Goal: Communication & Community: Share content

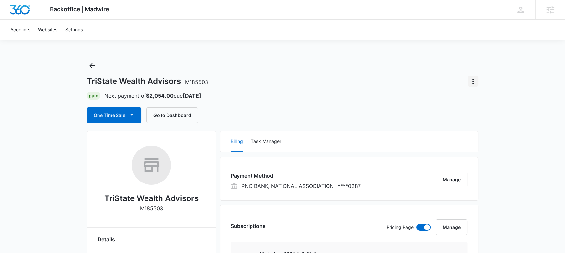
click at [473, 82] on icon "Actions" at bounding box center [473, 81] width 8 height 8
click at [491, 97] on div "Close Account" at bounding box center [491, 99] width 31 height 5
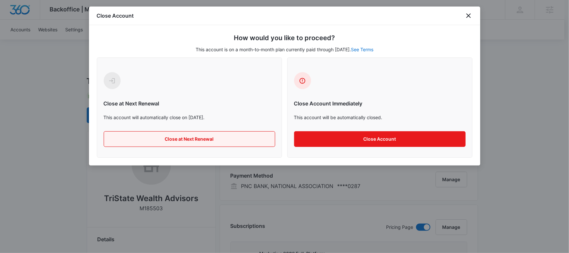
click at [169, 137] on button "Close at Next Renewal" at bounding box center [189, 139] width 171 height 16
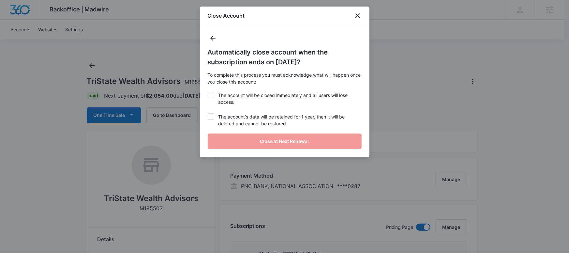
click at [215, 97] on label "The account will be closed immediately and all users will lose access." at bounding box center [285, 99] width 154 height 14
click at [208, 92] on input "The account will be closed immediately and all users will lose access." at bounding box center [208, 92] width 0 height 0
checkbox input "true"
click at [216, 114] on label "The account's data will be retained for 1 year, then it will be deleted and can…" at bounding box center [285, 120] width 154 height 14
click at [208, 113] on input "The account's data will be retained for 1 year, then it will be deleted and can…" at bounding box center [208, 113] width 0 height 0
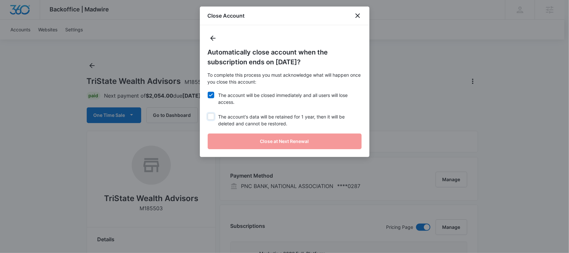
checkbox input "true"
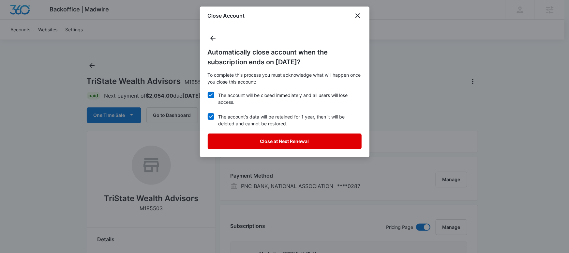
click at [243, 137] on button "Close at Next Renewal" at bounding box center [285, 141] width 154 height 16
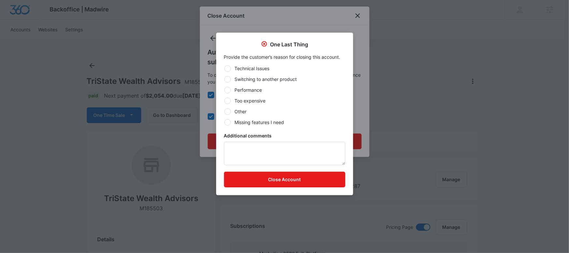
click at [239, 110] on label "Other" at bounding box center [284, 111] width 121 height 7
click at [224, 111] on input "Other" at bounding box center [224, 111] width 0 height 0
radio input "true"
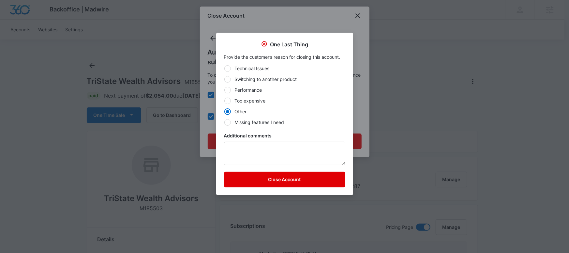
click at [252, 173] on button "Close Account" at bounding box center [284, 179] width 121 height 16
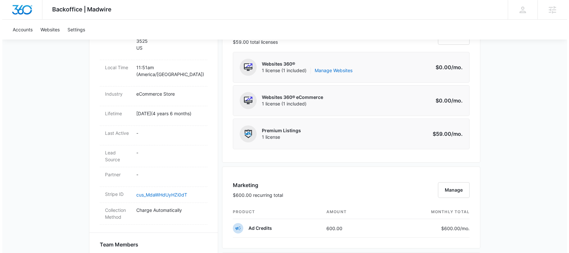
scroll to position [338, 0]
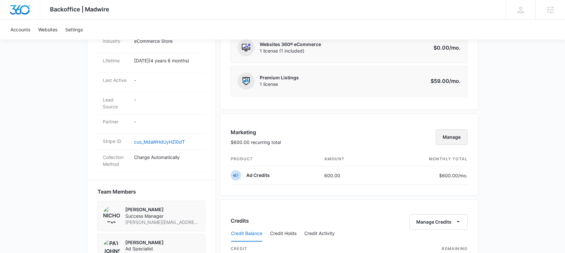
click at [458, 134] on button "Manage" at bounding box center [452, 137] width 32 height 16
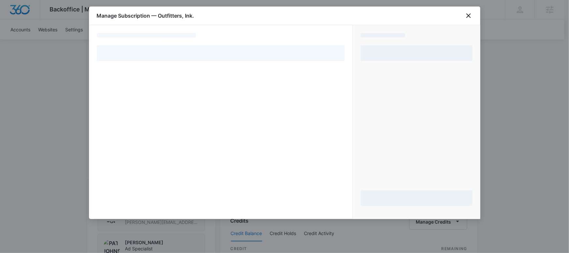
select select "pm_1Mqg18A4n8RTgNjU39EnebXY"
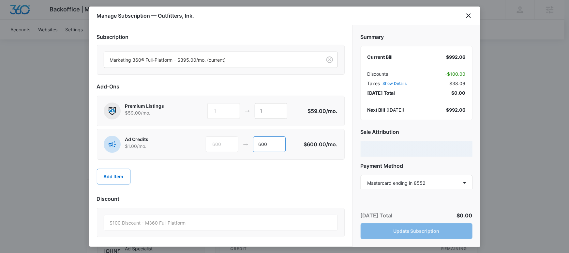
drag, startPoint x: 270, startPoint y: 140, endPoint x: 256, endPoint y: 144, distance: 14.8
click at [256, 144] on input "600" at bounding box center [269, 144] width 33 height 16
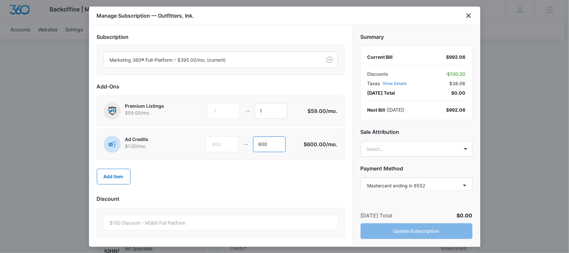
click at [259, 144] on input "600" at bounding box center [269, 144] width 33 height 16
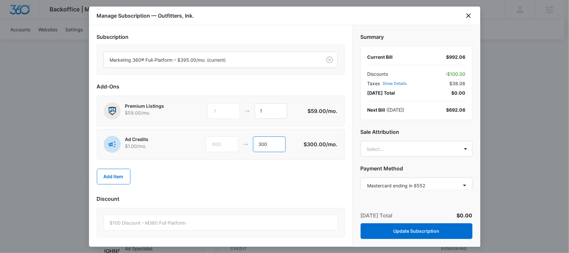
scroll to position [1, 0]
type input "300"
click at [384, 149] on body "Backoffice | Madwire Apps Settings NG Nicholas Geymann nicholas.geymann@madwire…" at bounding box center [284, 108] width 569 height 893
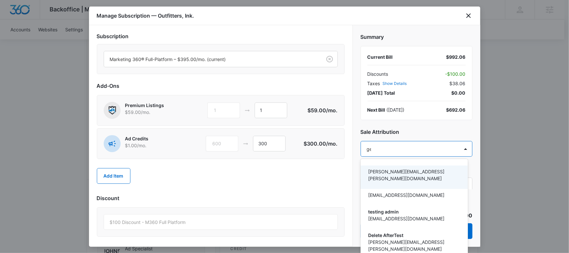
type input "gey"
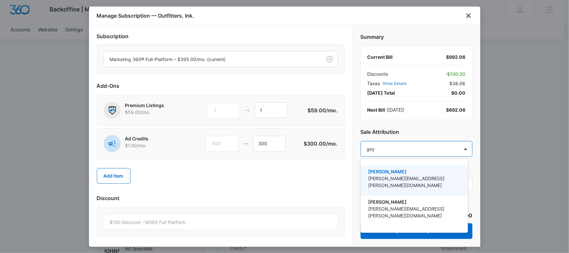
click at [385, 179] on p "[PERSON_NAME][EMAIL_ADDRESS][PERSON_NAME][DOMAIN_NAME]" at bounding box center [413, 182] width 90 height 14
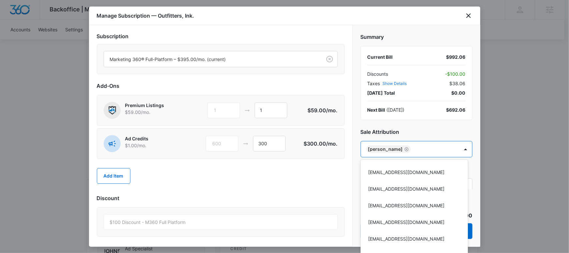
click at [297, 186] on div at bounding box center [284, 126] width 569 height 253
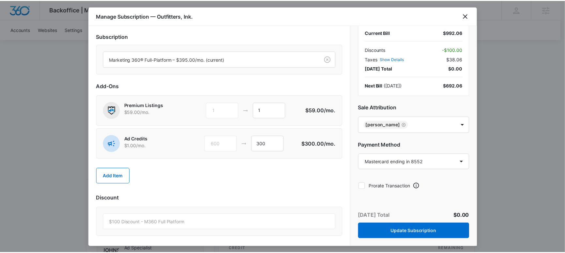
scroll to position [28, 0]
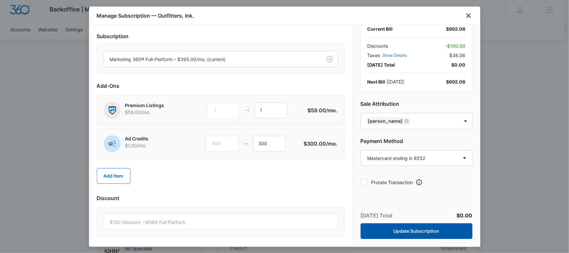
click at [403, 229] on button "Update Subscription" at bounding box center [417, 231] width 112 height 16
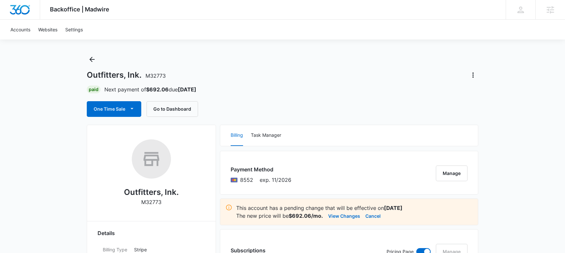
scroll to position [0, 0]
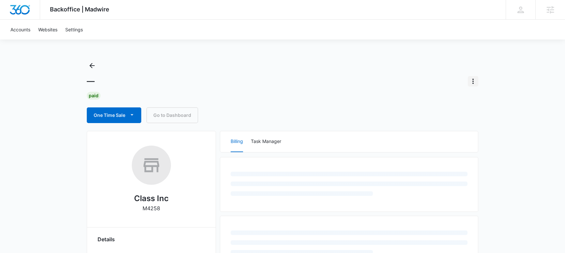
click at [472, 78] on icon "Actions" at bounding box center [473, 81] width 8 height 8
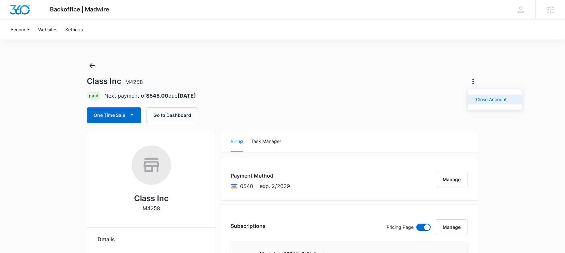
click at [490, 98] on div "Close Account" at bounding box center [491, 99] width 31 height 5
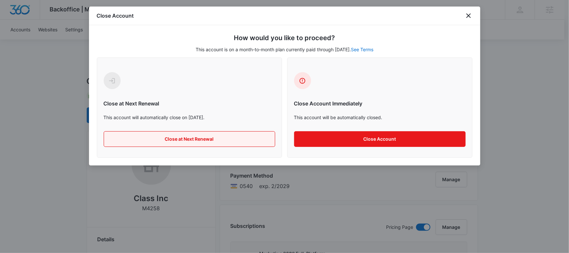
click at [183, 136] on button "Close at Next Renewal" at bounding box center [189, 139] width 171 height 16
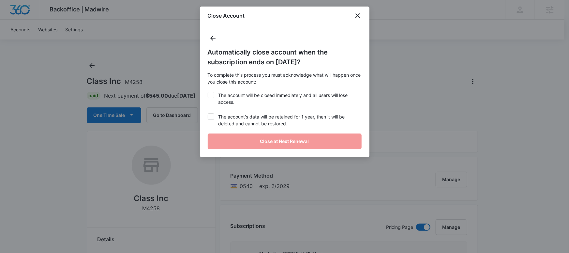
click at [210, 97] on icon at bounding box center [211, 95] width 6 height 6
click at [208, 92] on input "The account will be closed immediately and all users will lose access." at bounding box center [208, 92] width 0 height 0
checkbox input "true"
drag, startPoint x: 211, startPoint y: 114, endPoint x: 223, endPoint y: 126, distance: 16.8
click at [211, 114] on icon at bounding box center [211, 116] width 6 height 6
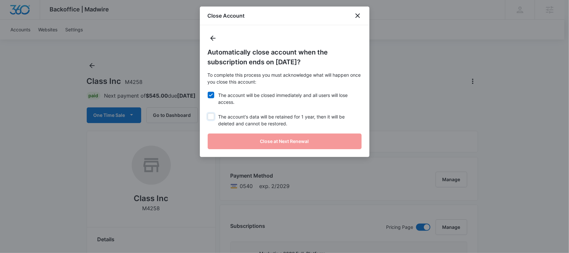
click at [208, 113] on input "The account's data will be retained for 1 year, then it will be deleted and can…" at bounding box center [208, 113] width 0 height 0
checkbox input "true"
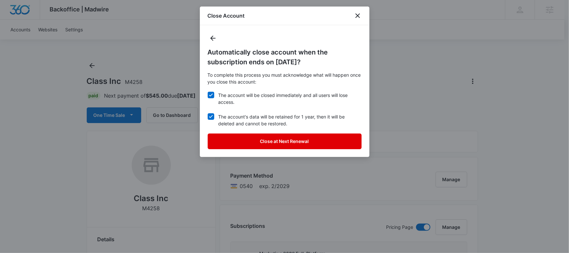
click at [252, 140] on button "Close at Next Renewal" at bounding box center [285, 141] width 154 height 16
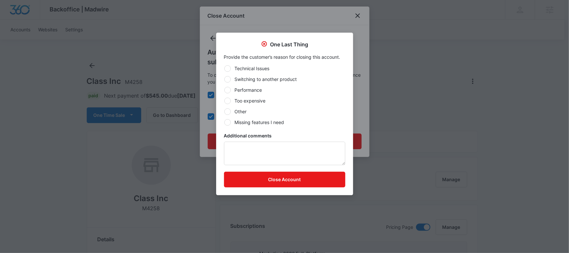
click at [240, 111] on label "Other" at bounding box center [284, 111] width 121 height 7
click at [224, 111] on input "Other" at bounding box center [224, 111] width 0 height 0
radio input "true"
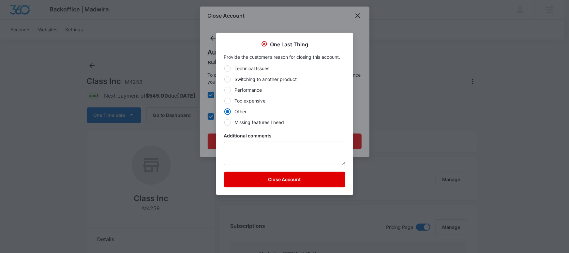
click at [271, 182] on button "Close Account" at bounding box center [284, 179] width 121 height 16
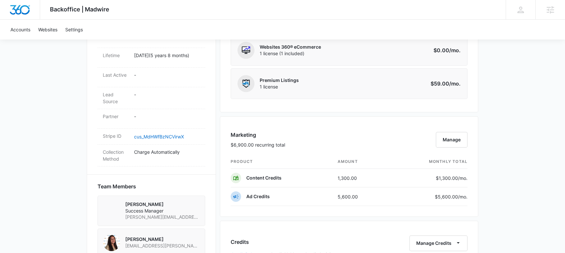
scroll to position [363, 0]
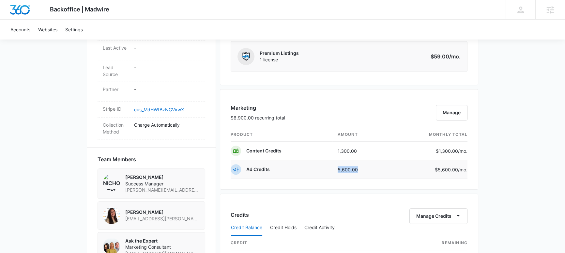
drag, startPoint x: 330, startPoint y: 168, endPoint x: 370, endPoint y: 170, distance: 39.8
click at [370, 170] on tr "Ad Credits 5,600.00 $5,600.00 /mo." at bounding box center [348, 169] width 237 height 19
click at [65, 136] on div "Backoffice | Madwire Apps Settings NG Nicholas Geymann nicholas.geymann@madwire…" at bounding box center [282, 93] width 565 height 912
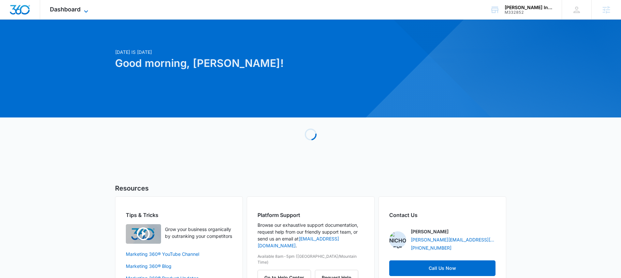
click at [67, 12] on div "Dashboard Apps Reputation Websites Forms CRM Email Social Payments POS Content …" at bounding box center [70, 9] width 60 height 19
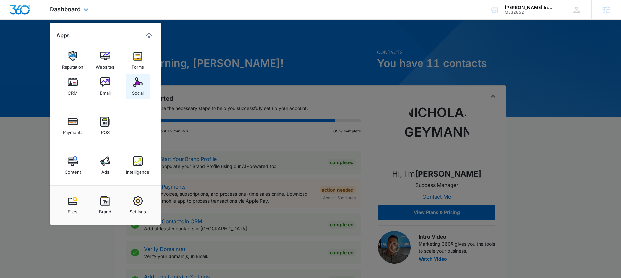
click at [138, 90] on div "Social" at bounding box center [138, 91] width 12 height 8
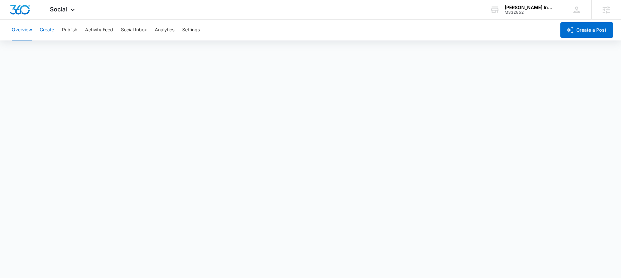
click at [47, 32] on button "Create" at bounding box center [47, 30] width 14 height 21
click at [48, 29] on button "Create" at bounding box center [47, 30] width 14 height 21
